Goal: Use online tool/utility: Utilize a website feature to perform a specific function

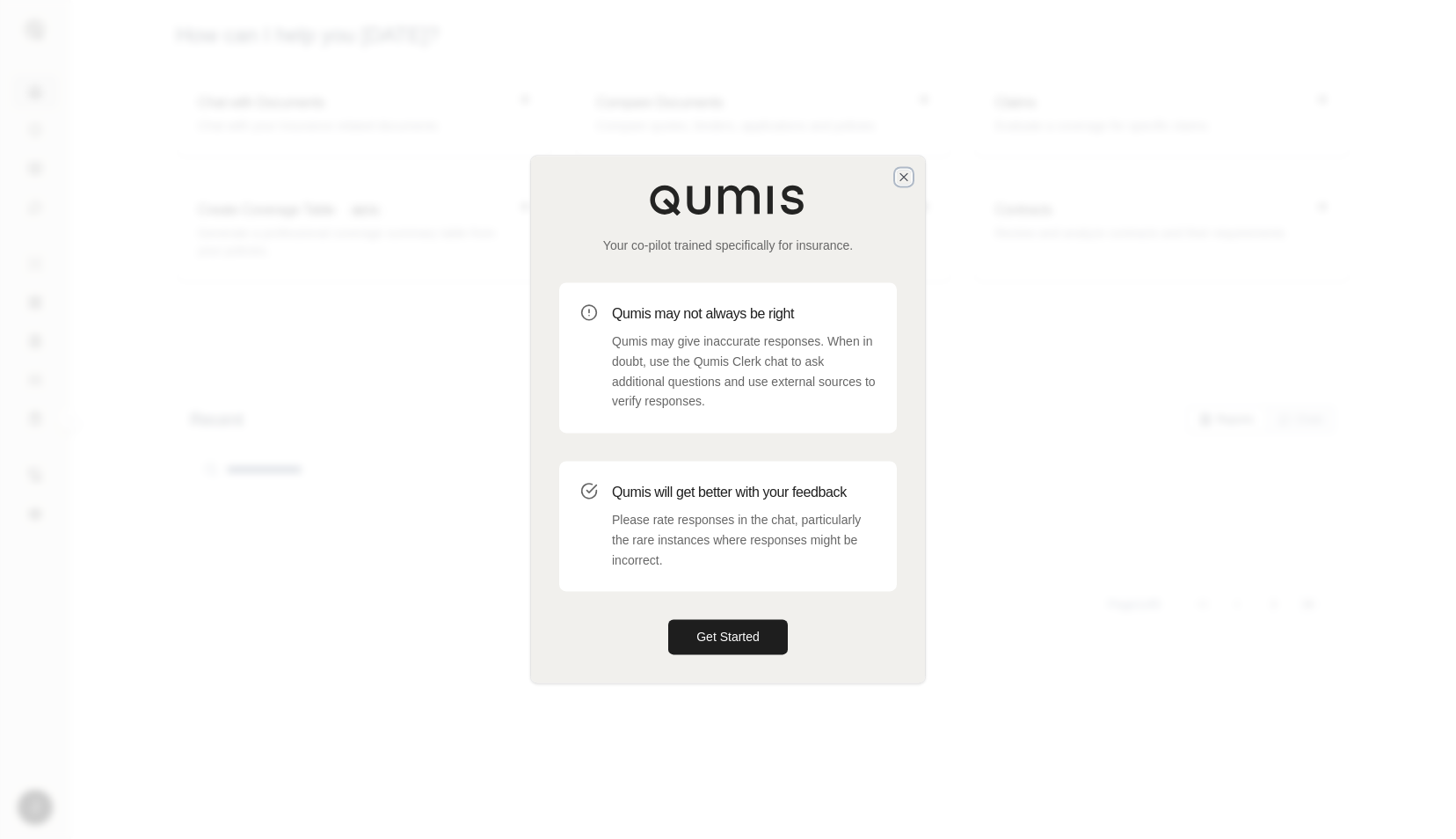
click at [907, 180] on icon "button" at bounding box center [904, 177] width 14 height 14
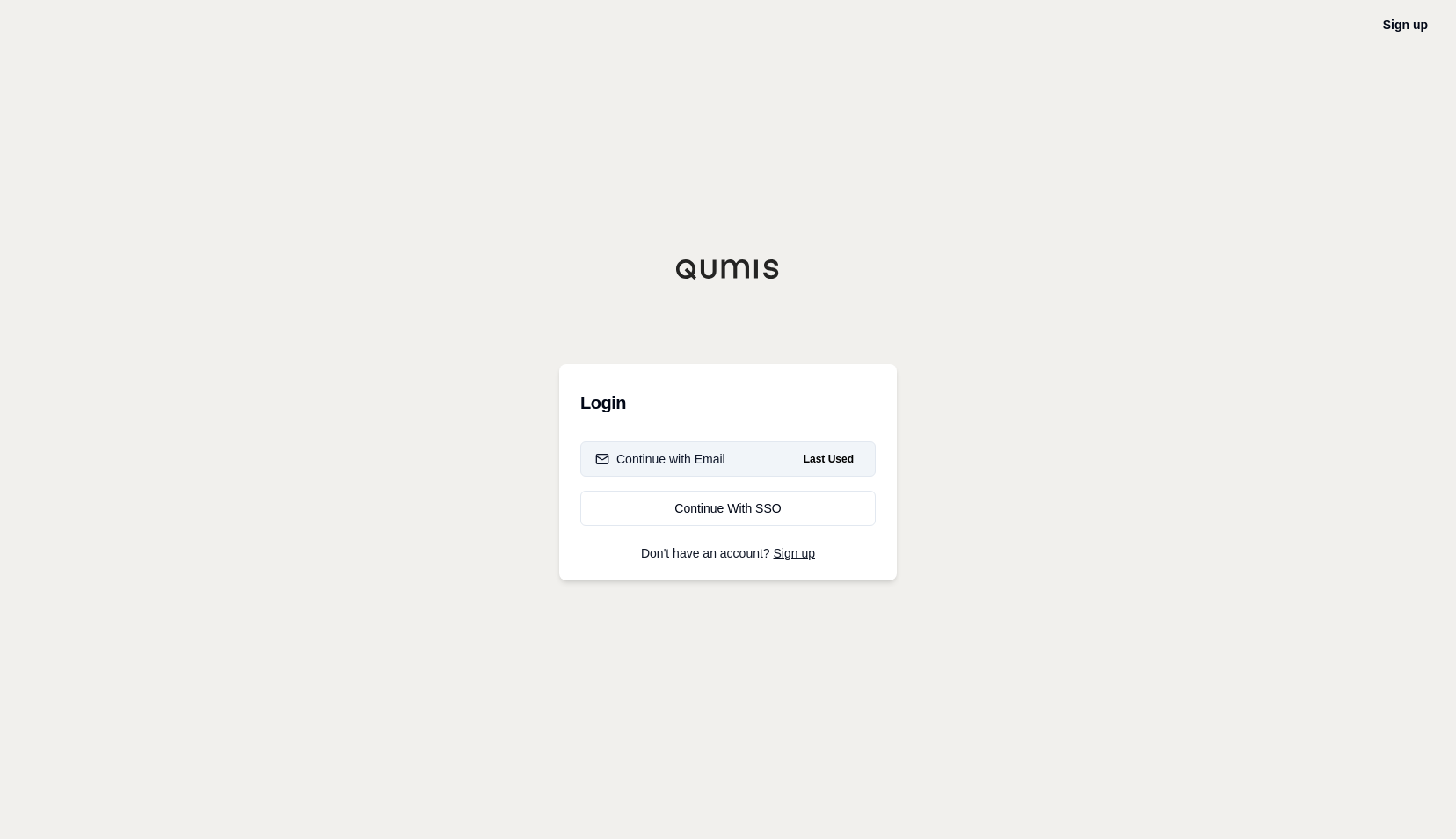
click at [674, 462] on div "Continue with Email" at bounding box center [660, 459] width 130 height 18
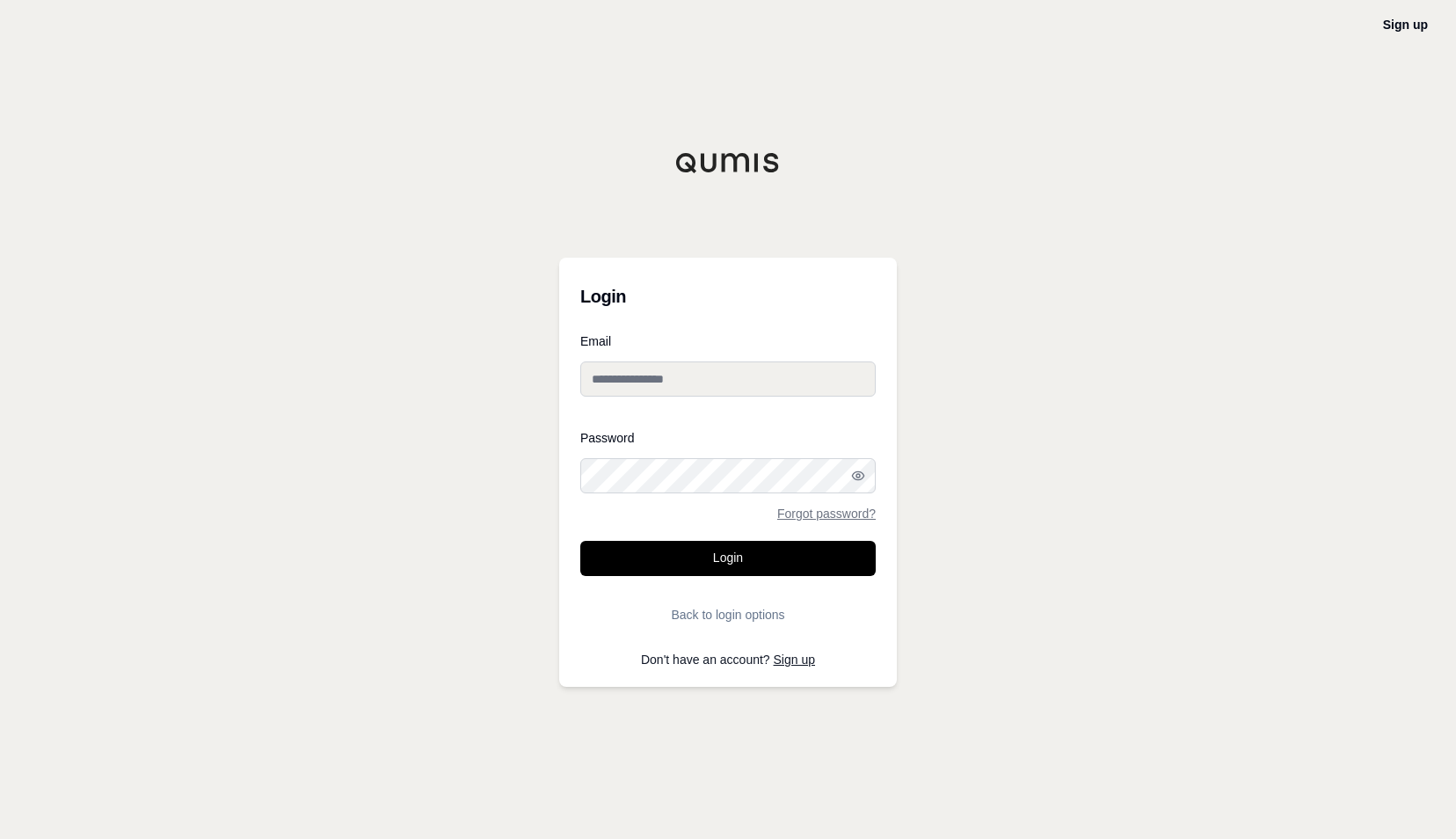
click at [653, 379] on input "Email" at bounding box center [728, 379] width 296 height 35
type input "**********"
click at [581, 540] on button "Login" at bounding box center [728, 558] width 296 height 35
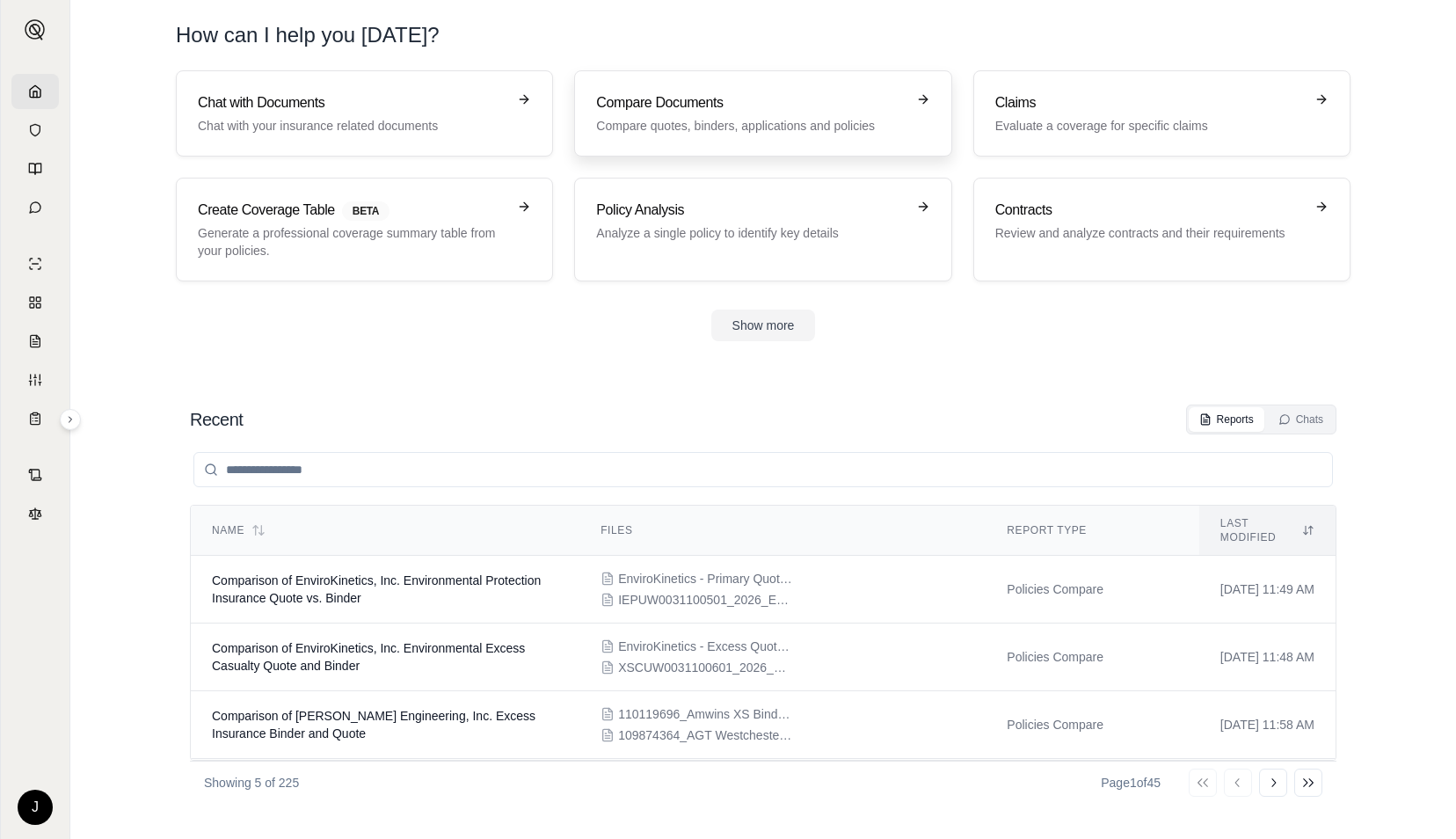
click at [670, 103] on h3 "Compare Documents" at bounding box center [750, 103] width 308 height 21
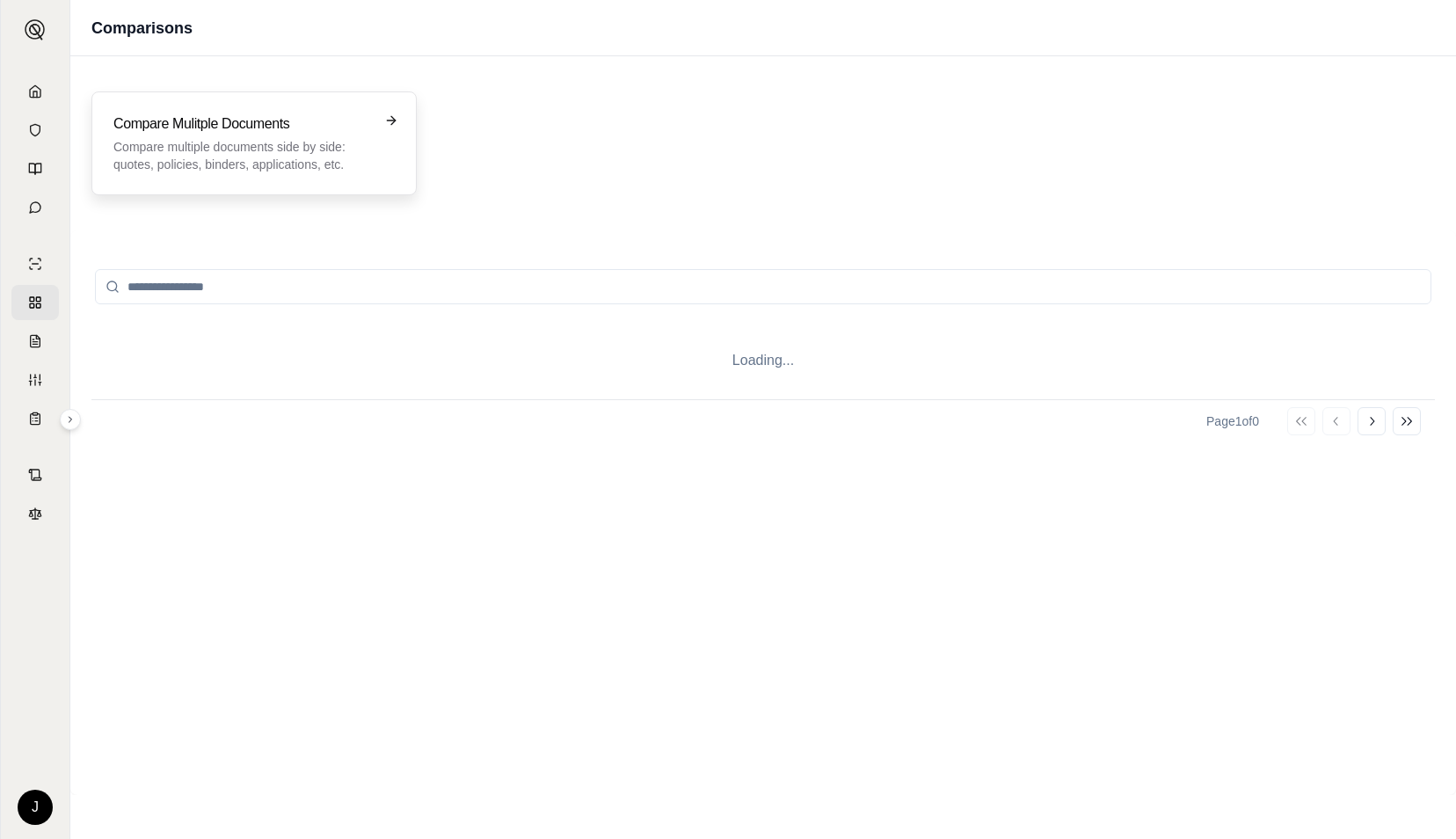
click at [299, 120] on h3 "Compare Mulitple Documents" at bounding box center [241, 124] width 257 height 21
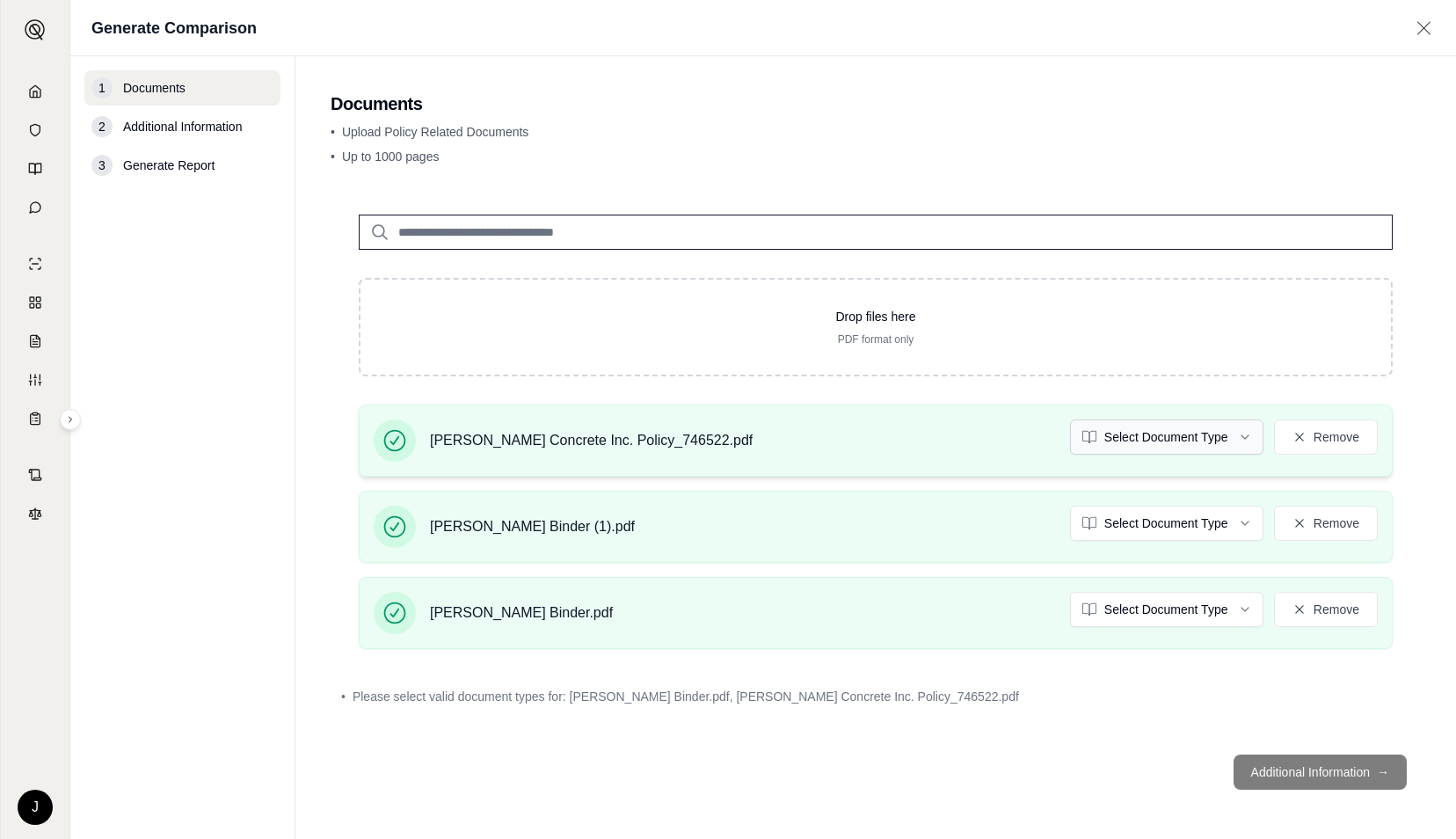
click at [1179, 433] on html "J Generate Comparison 1 Documents 2 Additional Information 3 Generate Report Do…" at bounding box center [728, 420] width 1456 height 839
click at [1144, 523] on html "J Generate Comparison 1 Documents 2 Additional Information 3 Generate Report Do…" at bounding box center [728, 420] width 1456 height 839
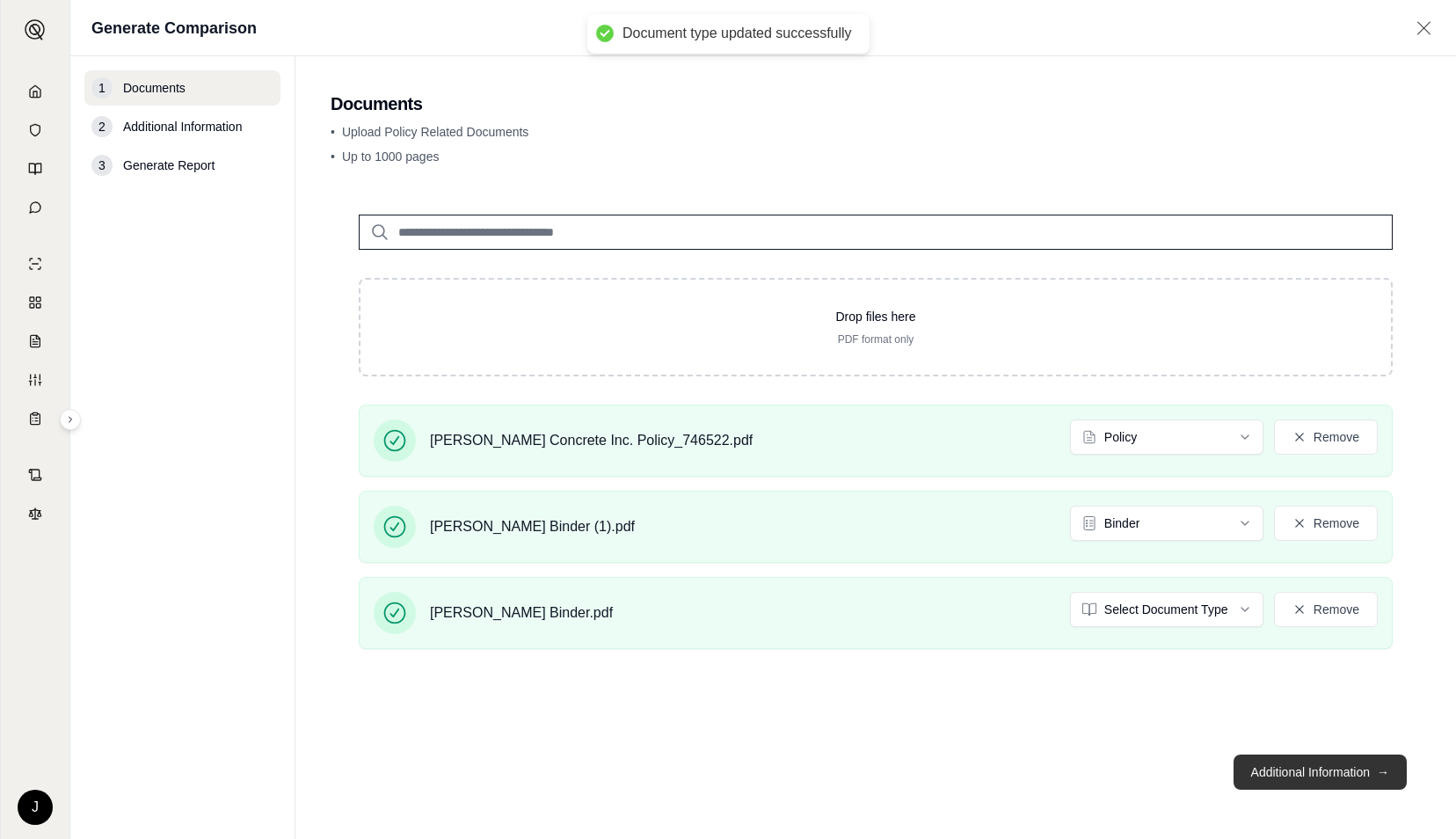
click at [1314, 759] on button "Additional Information →" at bounding box center [1320, 772] width 174 height 35
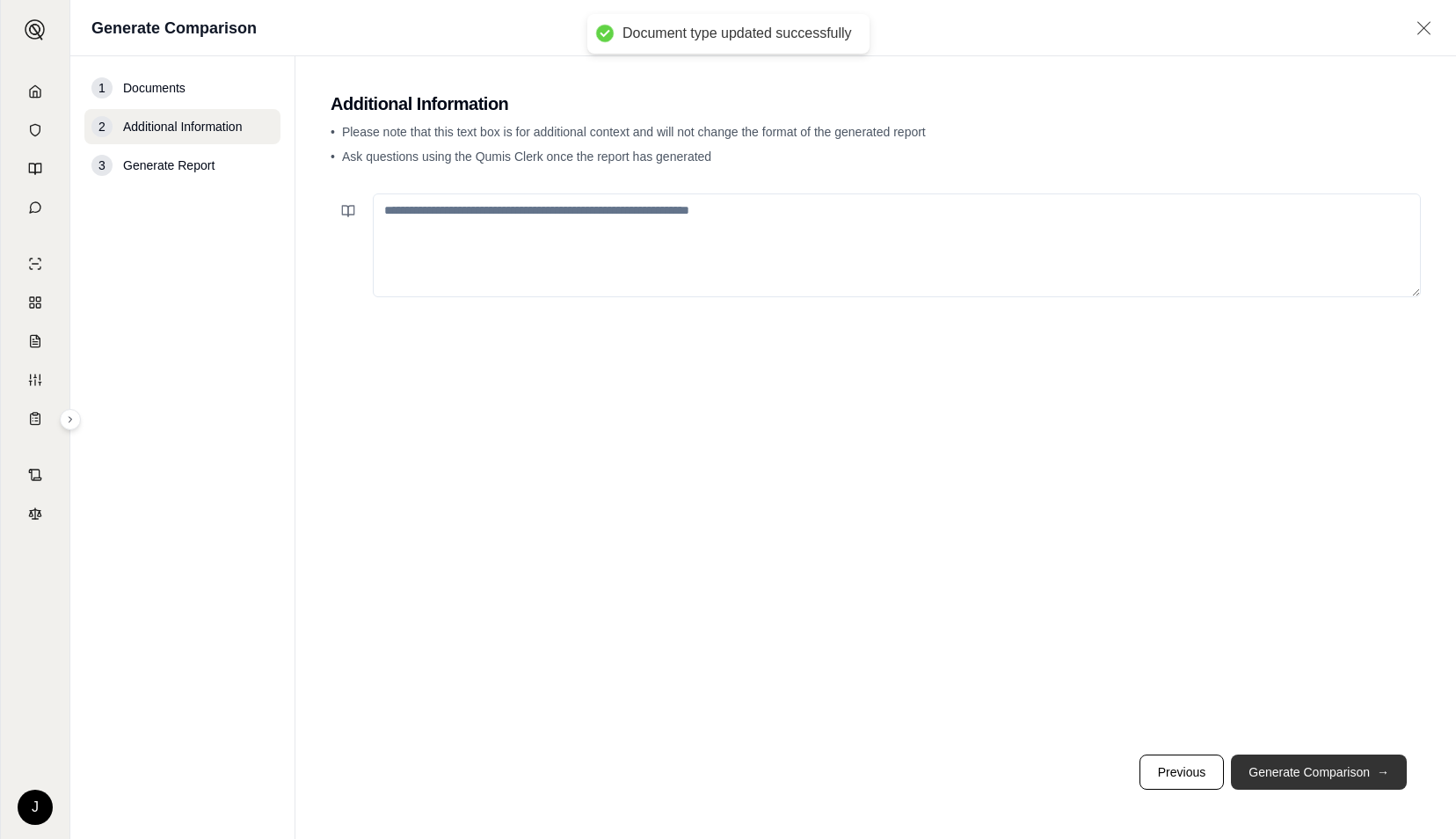
click at [1313, 769] on button "Generate Comparison →" at bounding box center [1319, 772] width 176 height 35
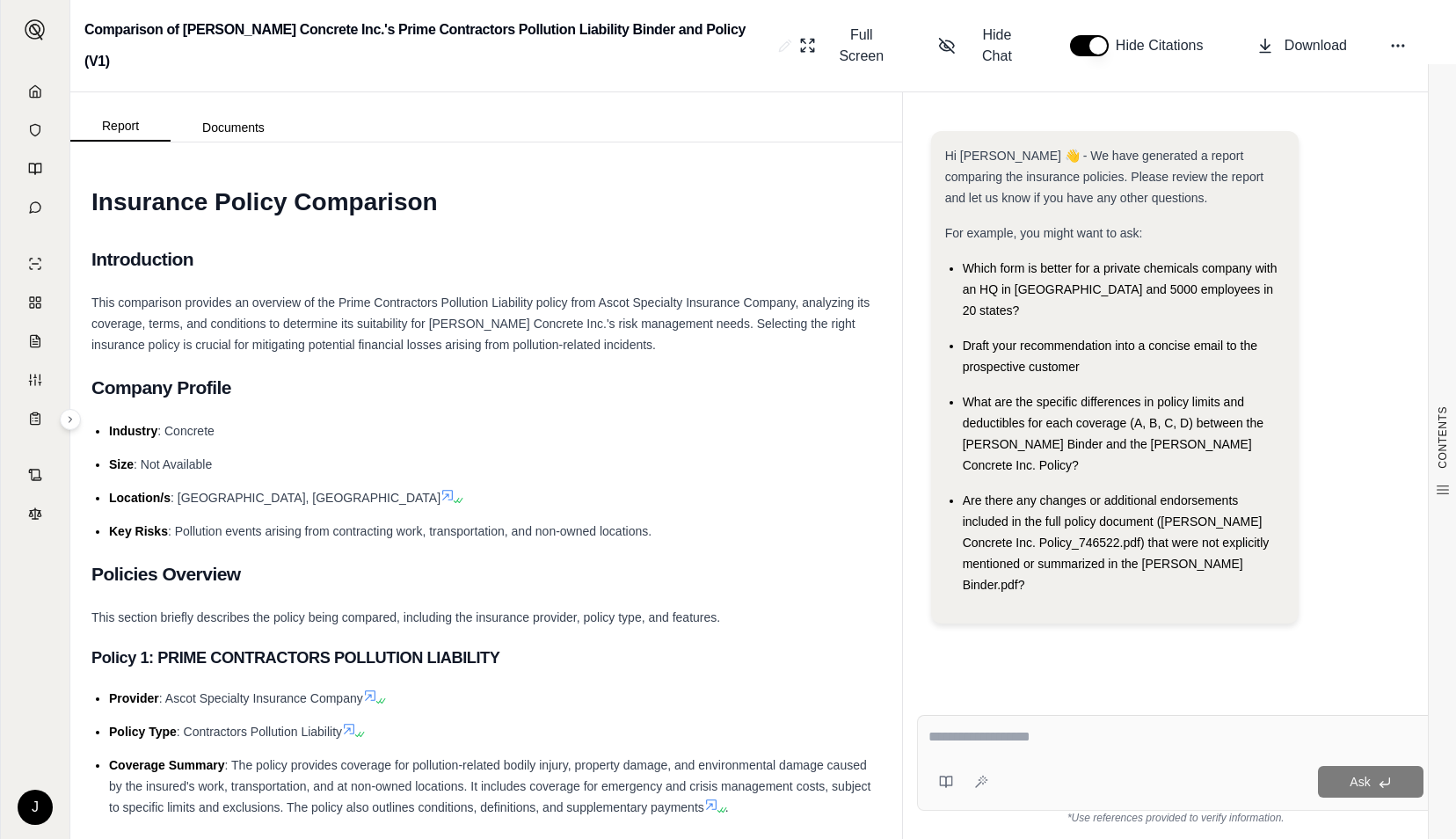
click at [1129, 739] on textarea at bounding box center [1177, 737] width 496 height 21
paste textarea "**********"
type textarea "**********"
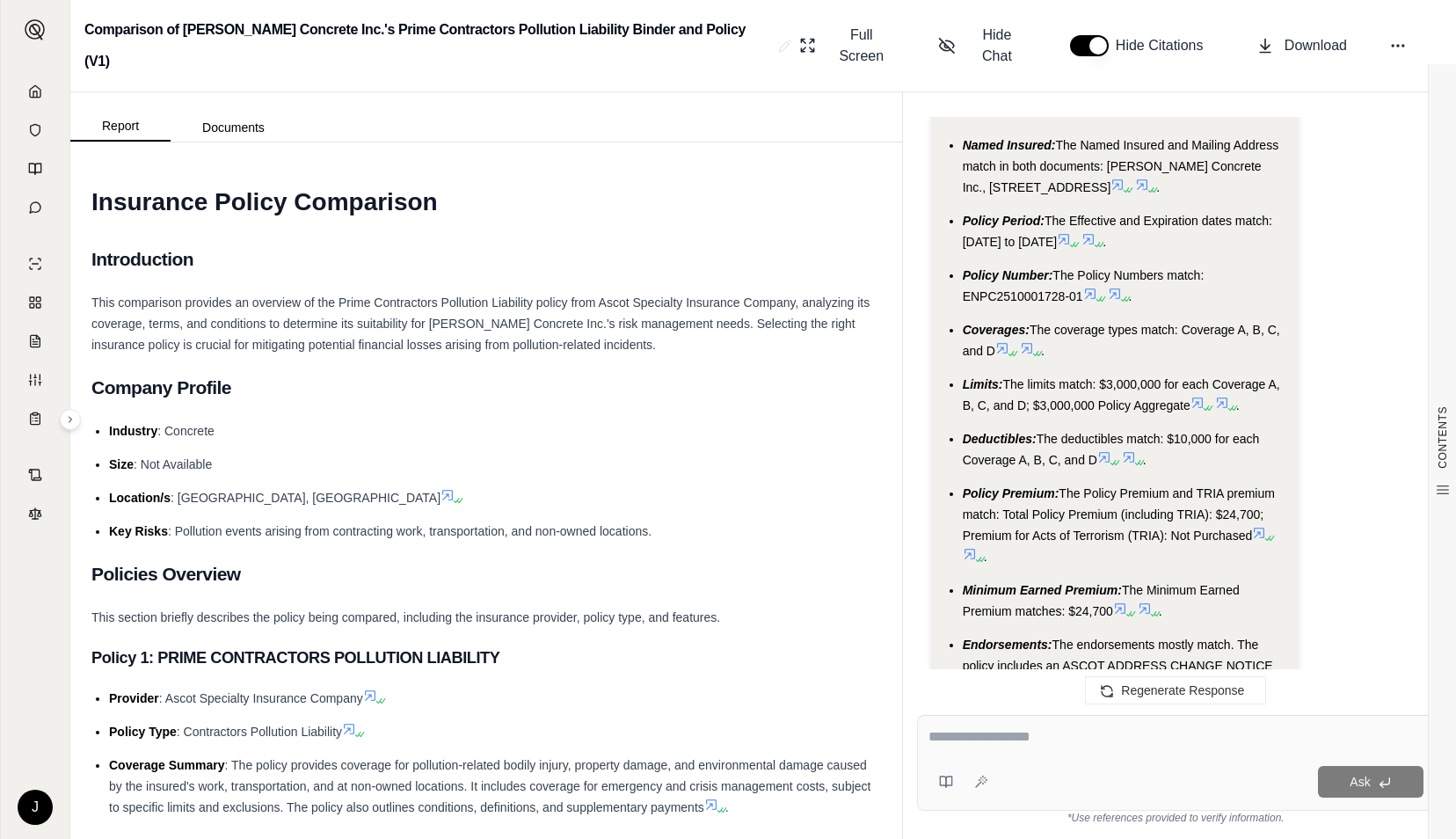
scroll to position [5845, 0]
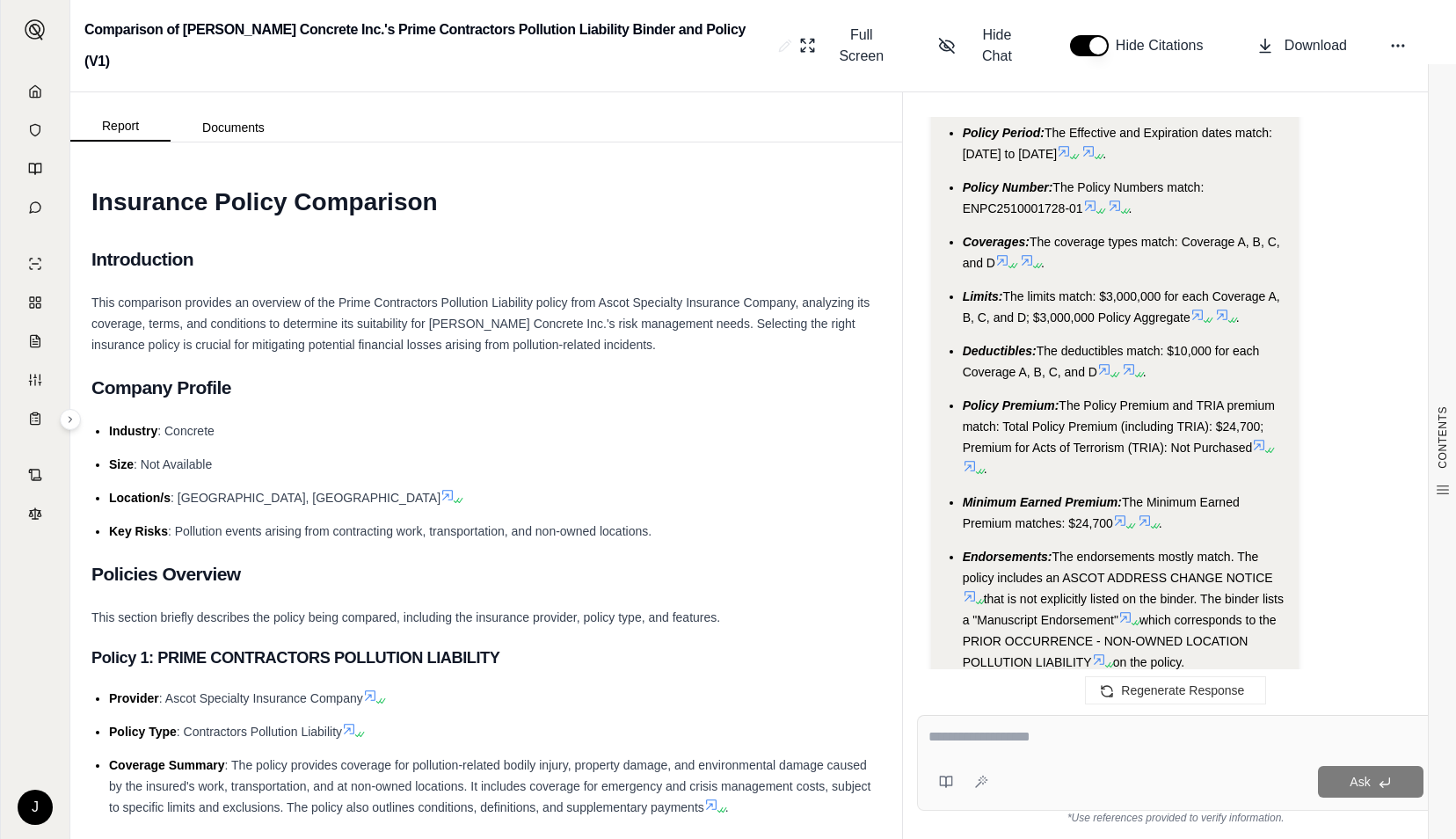
click at [1101, 653] on icon at bounding box center [1099, 659] width 14 height 14
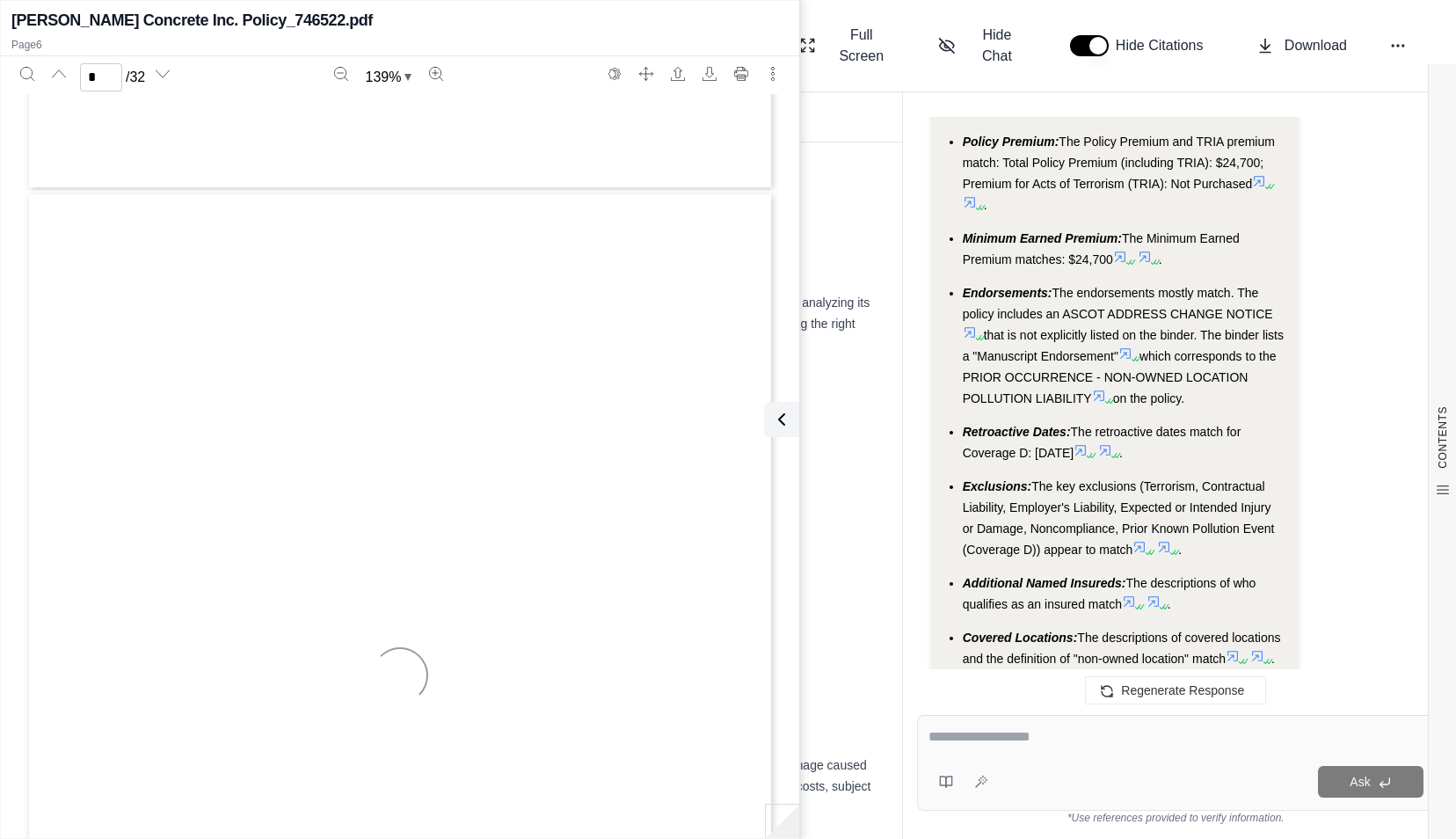
type input "*"
